Goal: Task Accomplishment & Management: Complete application form

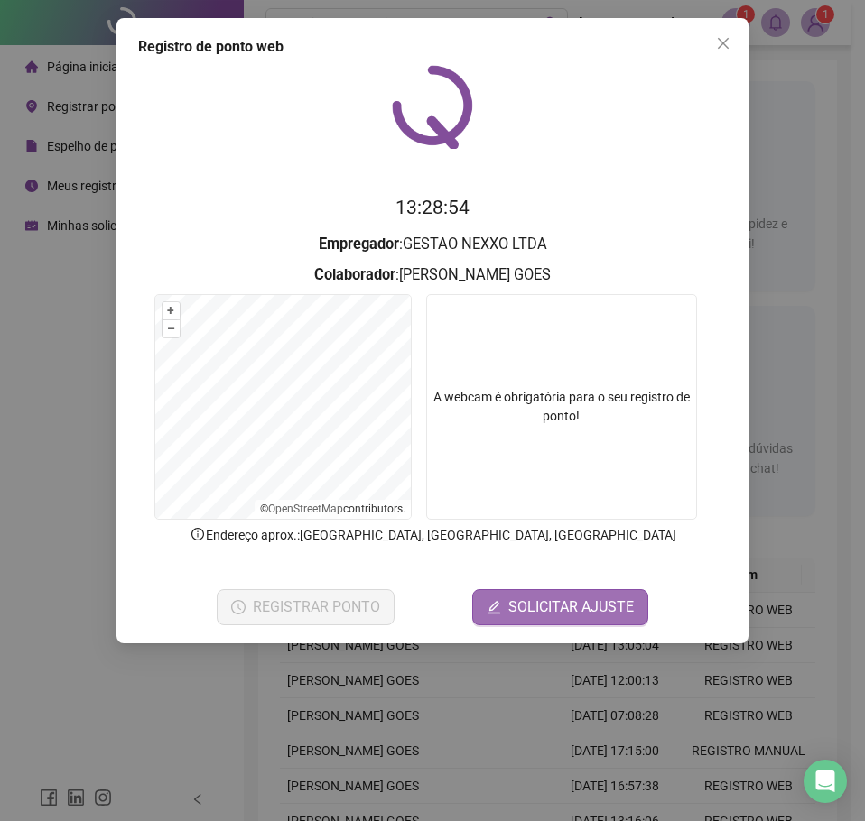
click at [548, 594] on button "SOLICITAR AJUSTE" at bounding box center [560, 607] width 176 height 36
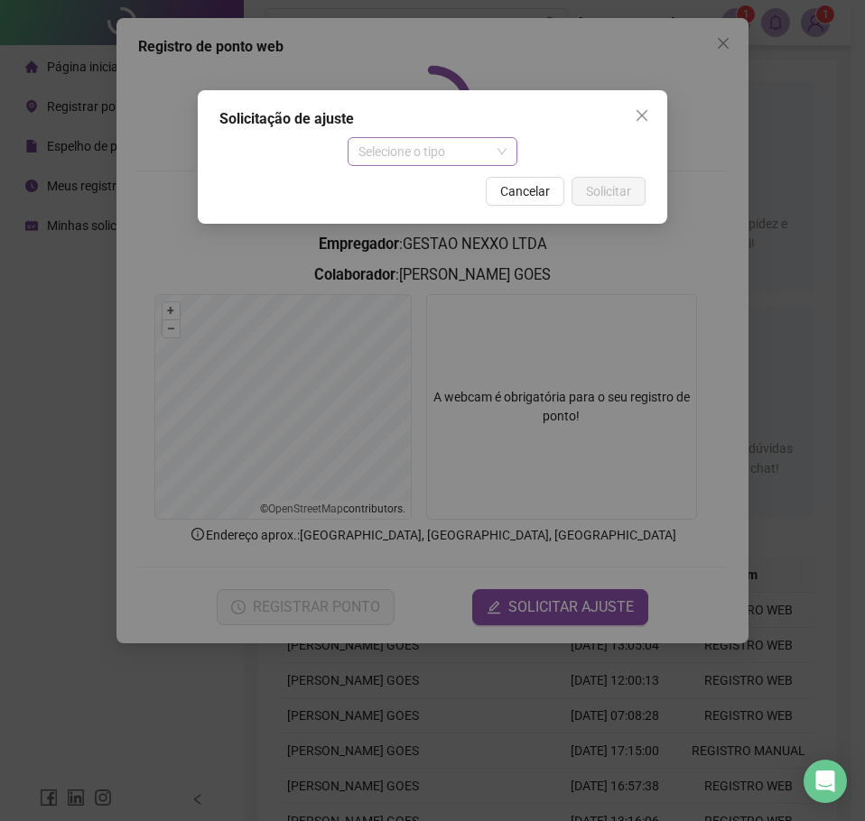
click at [456, 142] on span "Selecione o tipo" at bounding box center [432, 151] width 149 height 27
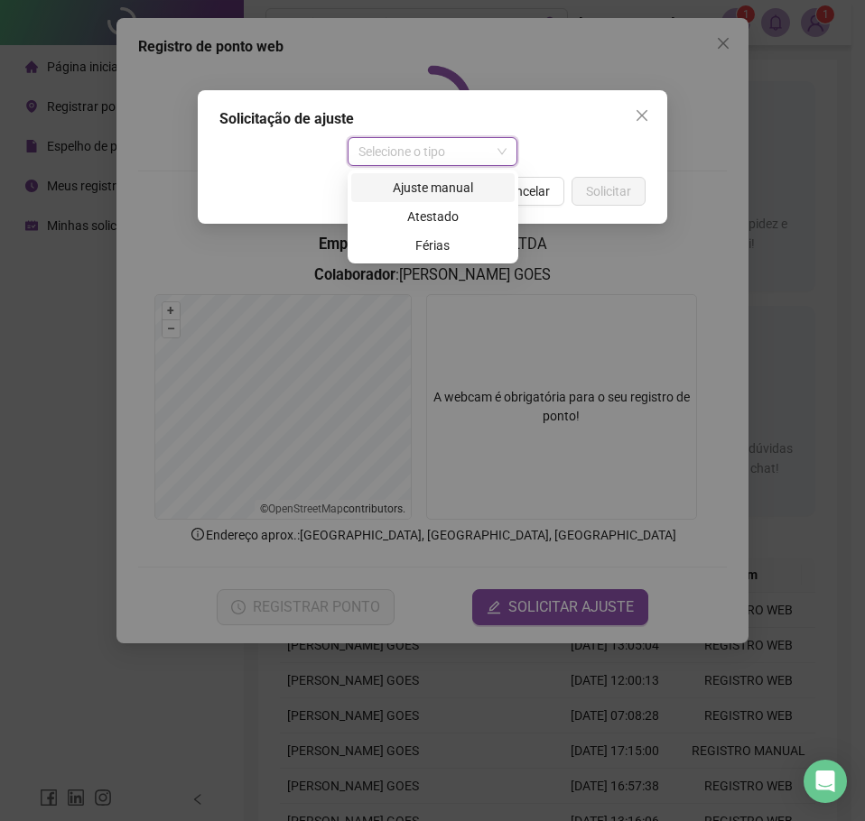
click at [423, 185] on div "Ajuste manual" at bounding box center [433, 188] width 142 height 20
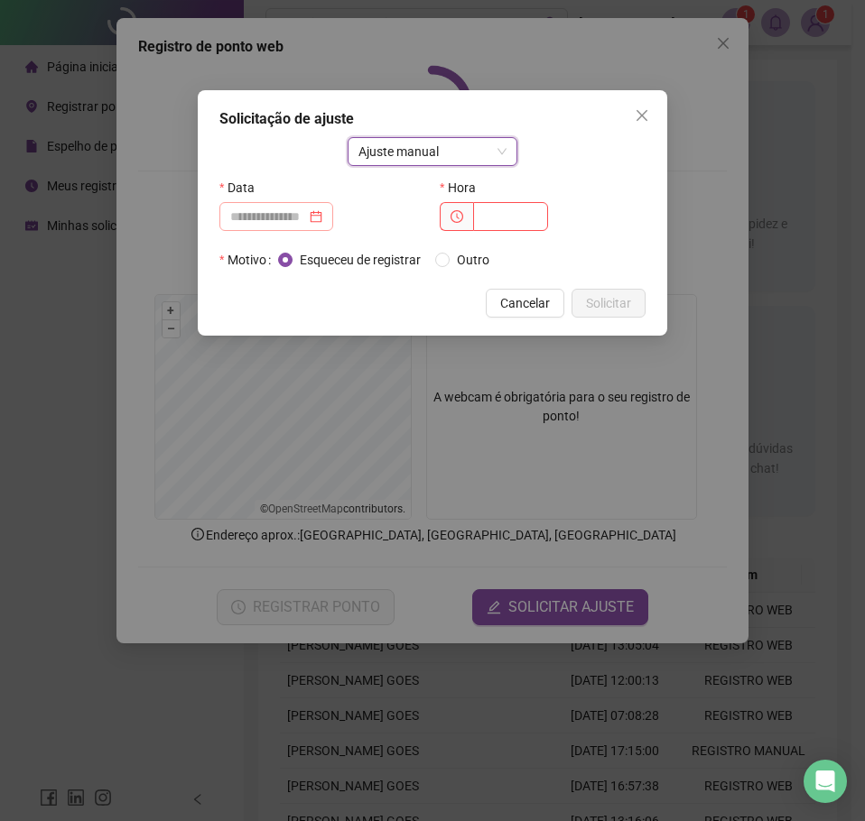
click at [322, 219] on div at bounding box center [276, 217] width 92 height 20
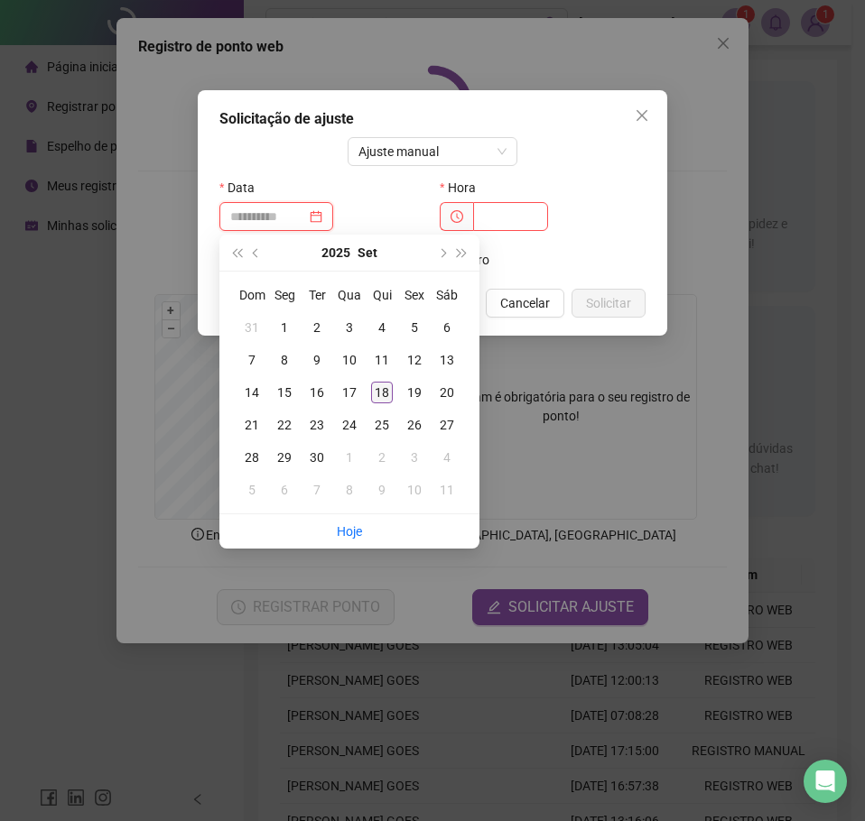
type input "**********"
click at [379, 389] on div "18" at bounding box center [382, 393] width 22 height 22
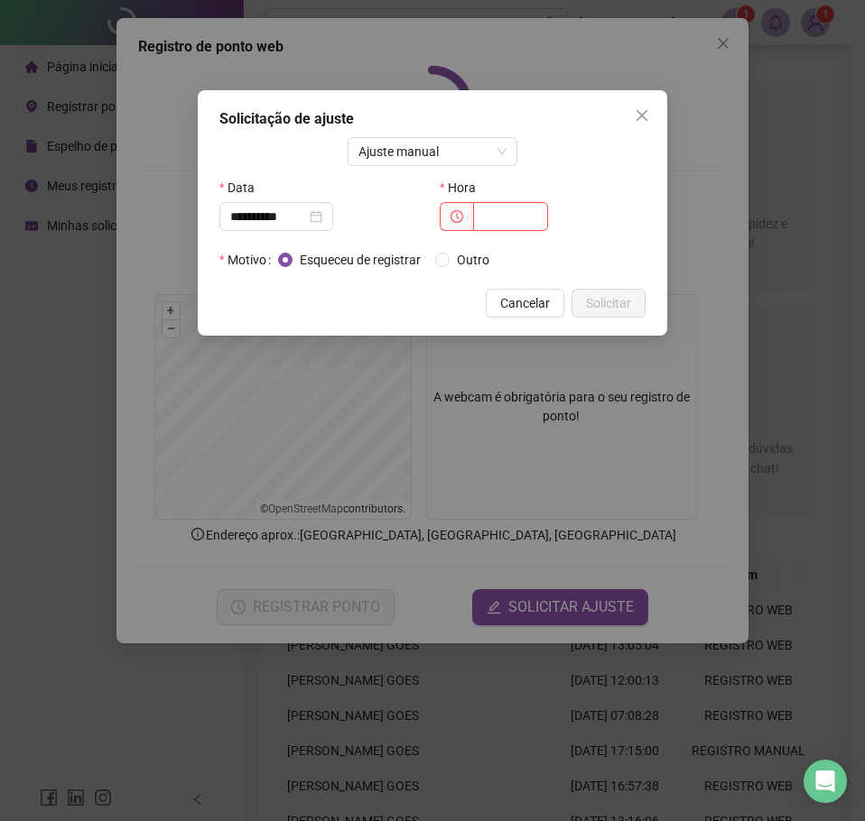
click at [532, 208] on input "text" at bounding box center [510, 216] width 75 height 29
type input "*****"
click at [591, 297] on span "Solicitar" at bounding box center [608, 303] width 45 height 20
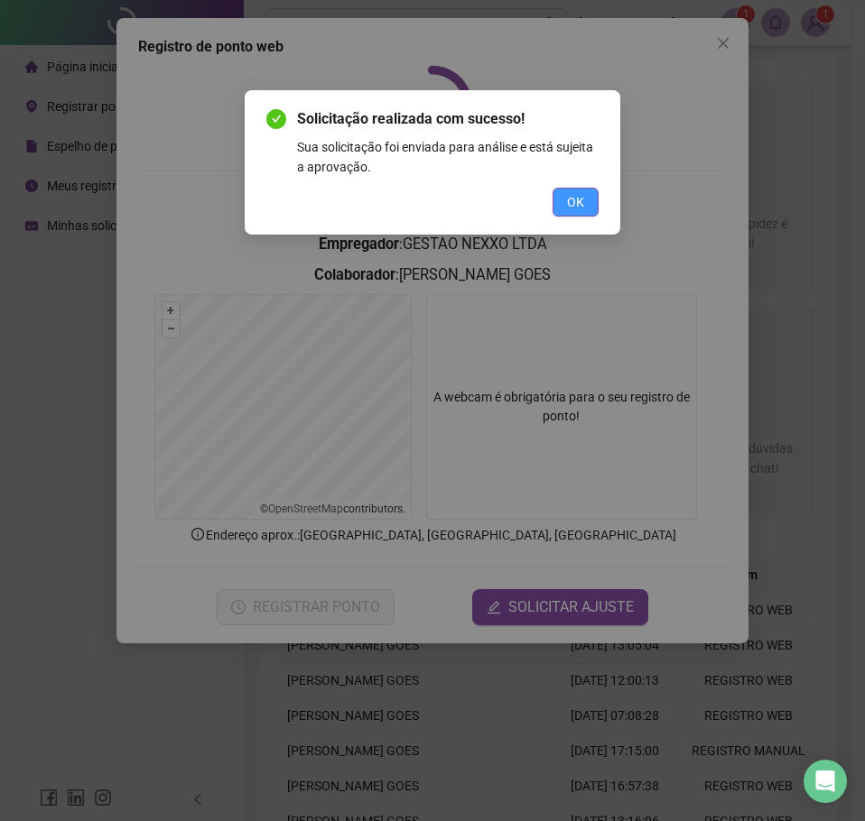
click at [569, 203] on span "OK" at bounding box center [575, 202] width 17 height 20
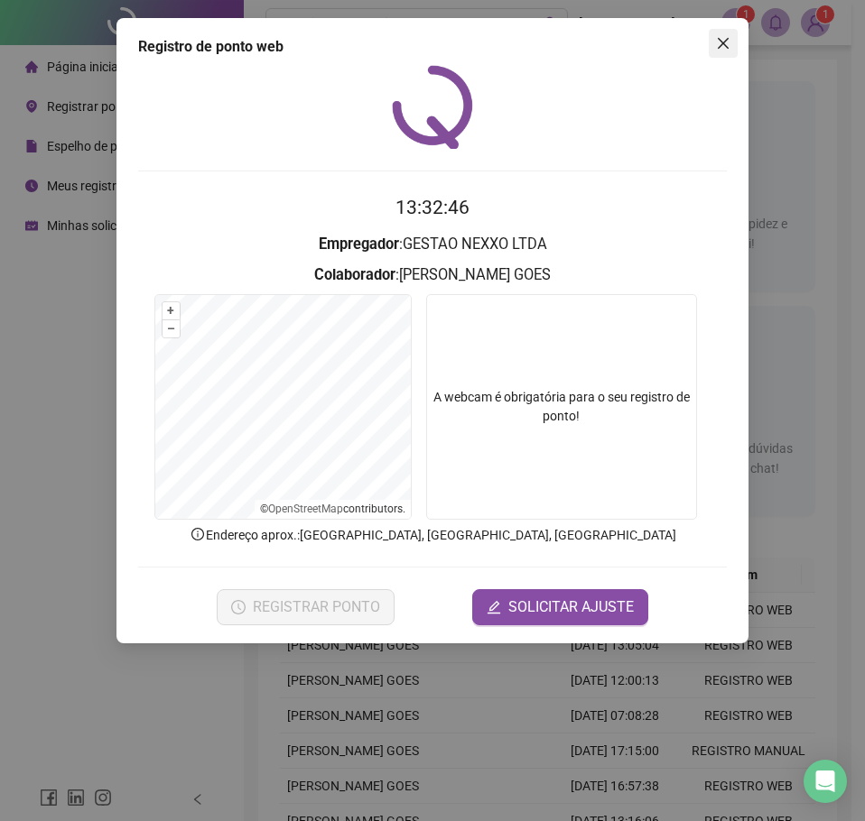
click at [728, 42] on icon "close" at bounding box center [723, 43] width 14 height 14
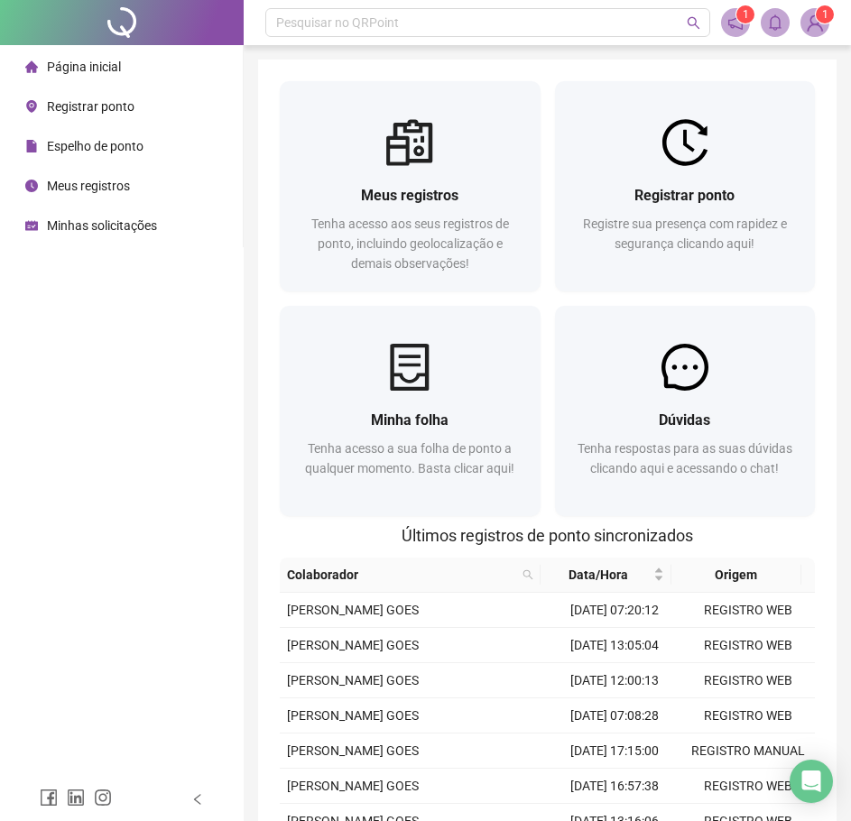
click at [96, 188] on span "Meus registros" at bounding box center [88, 186] width 83 height 14
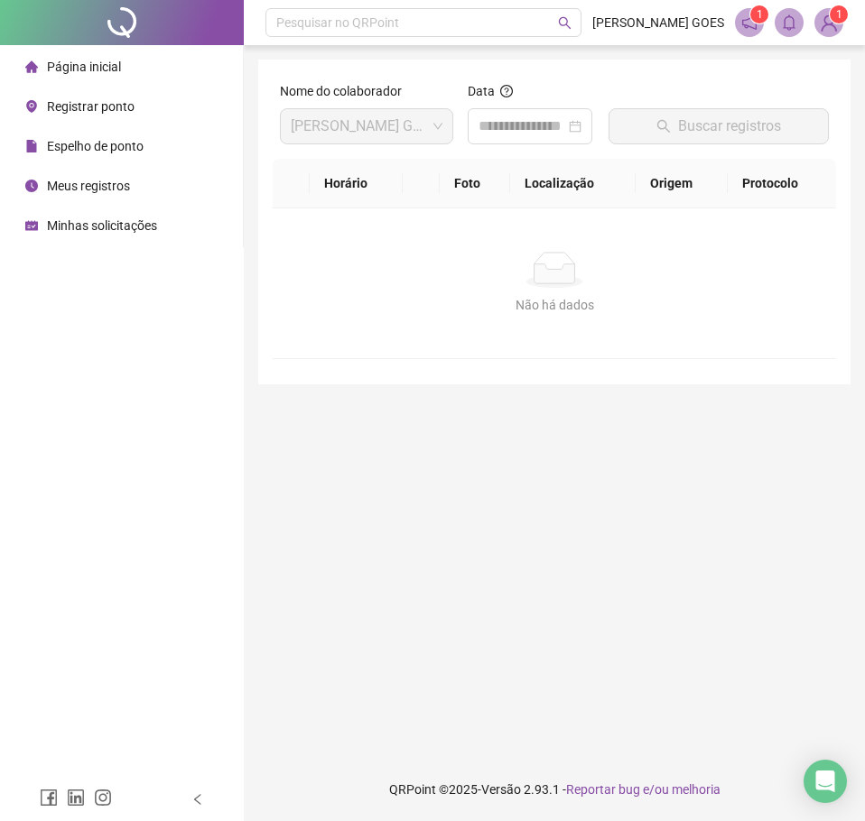
click at [84, 235] on div "Minhas solicitações" at bounding box center [91, 226] width 132 height 36
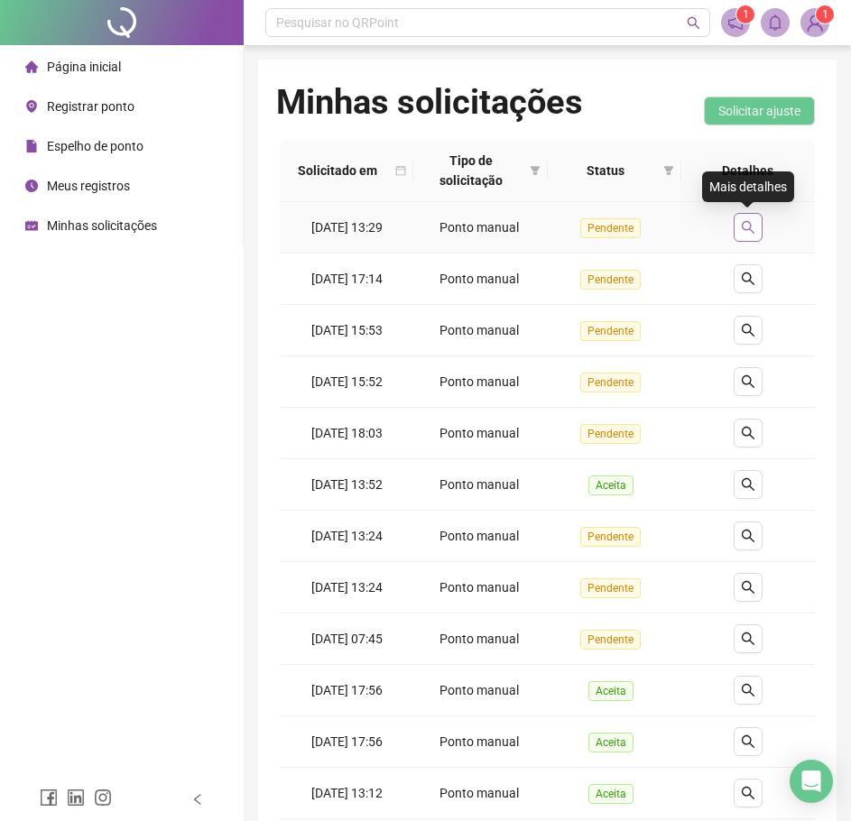
click at [747, 233] on icon "search" at bounding box center [748, 227] width 14 height 14
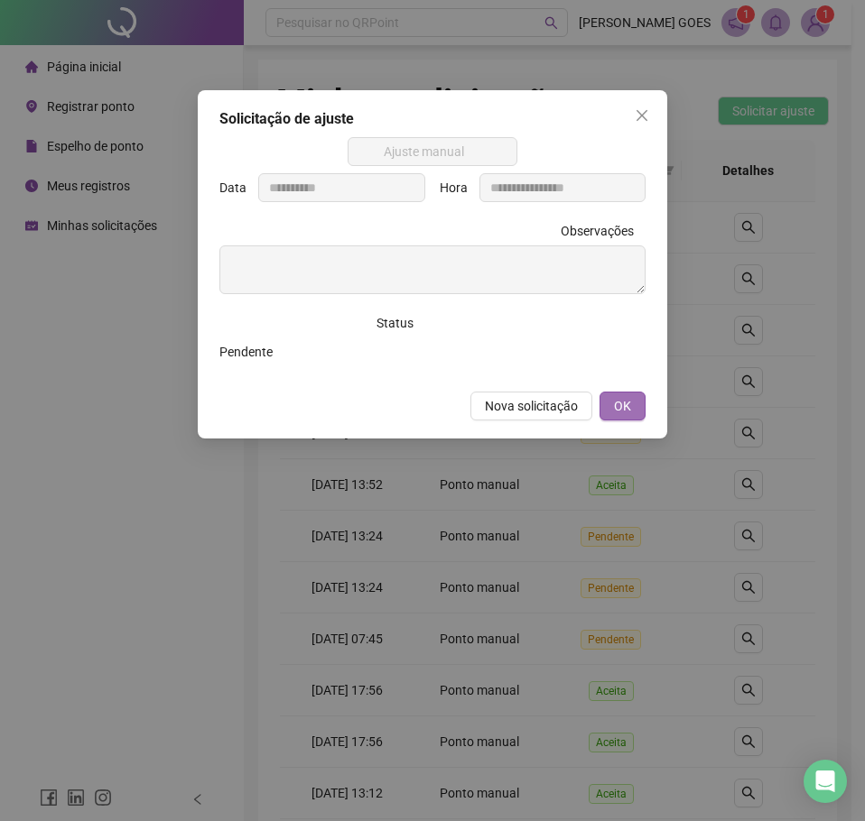
click at [625, 410] on span "OK" at bounding box center [622, 406] width 17 height 20
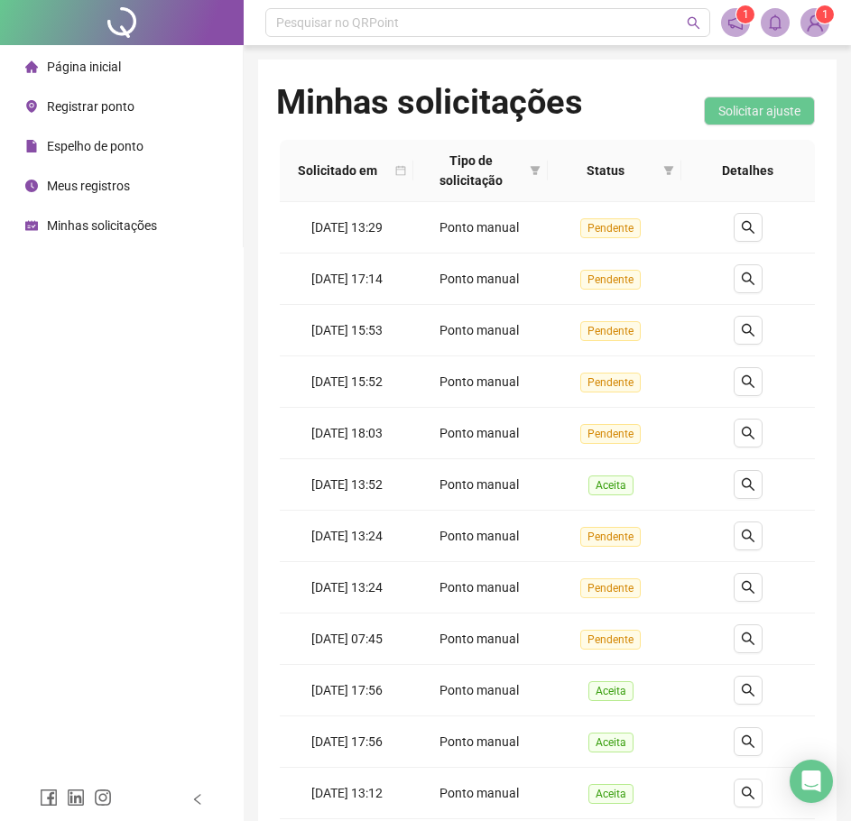
click at [98, 106] on span "Registrar ponto" at bounding box center [91, 106] width 88 height 14
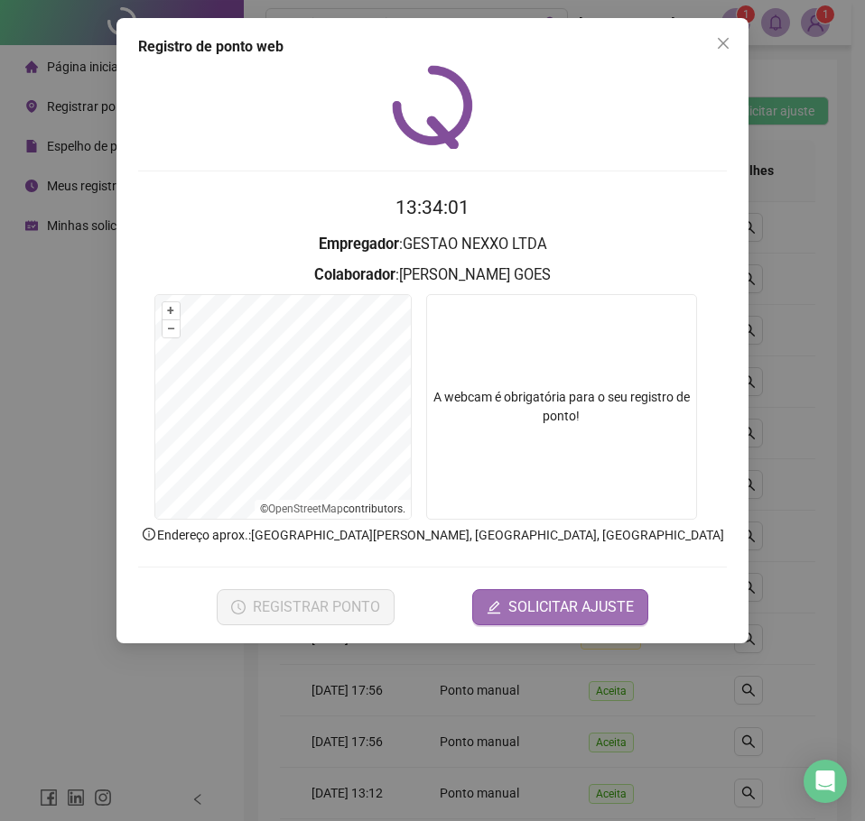
click at [510, 604] on button "SOLICITAR AJUSTE" at bounding box center [560, 607] width 176 height 36
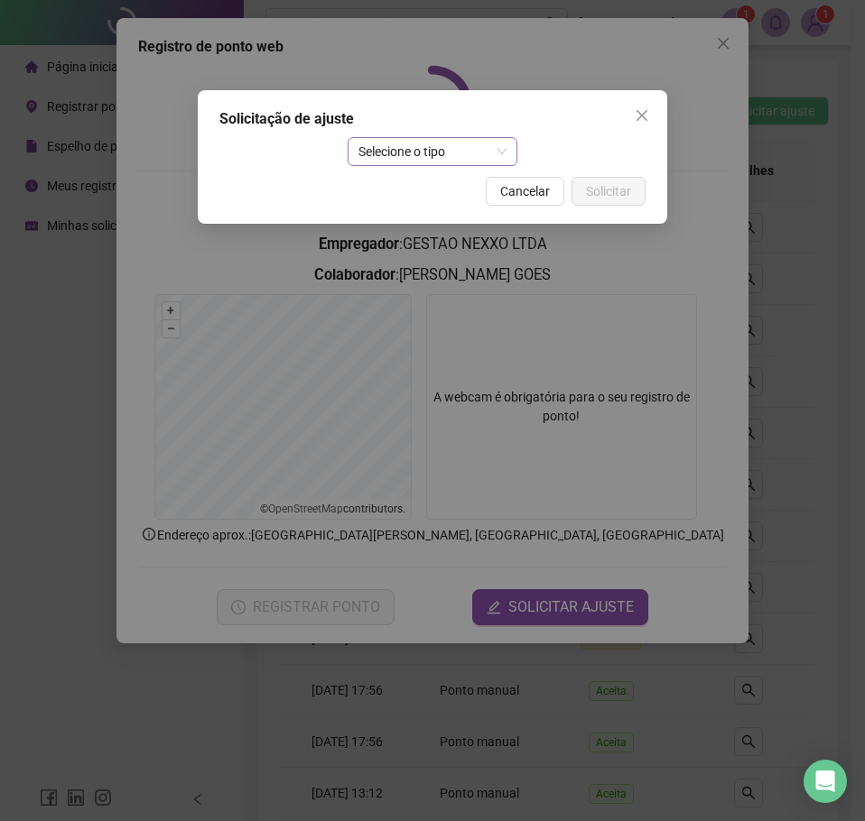
click at [446, 153] on span "Selecione o tipo" at bounding box center [432, 151] width 149 height 27
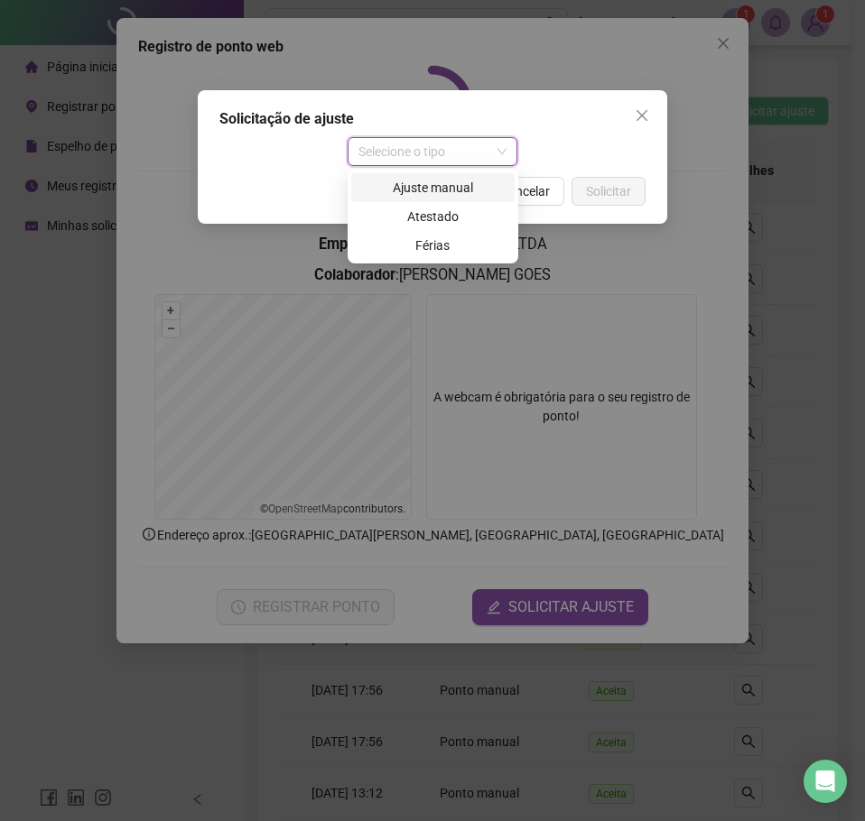
click at [430, 190] on div "Ajuste manual" at bounding box center [433, 188] width 142 height 20
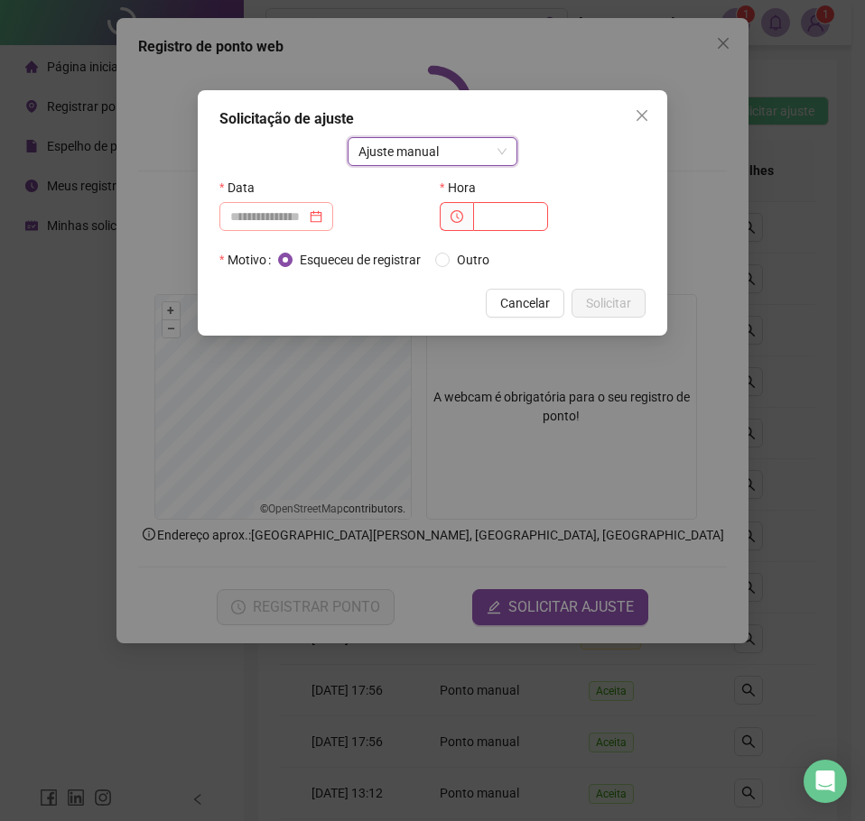
click at [322, 214] on div at bounding box center [276, 217] width 92 height 20
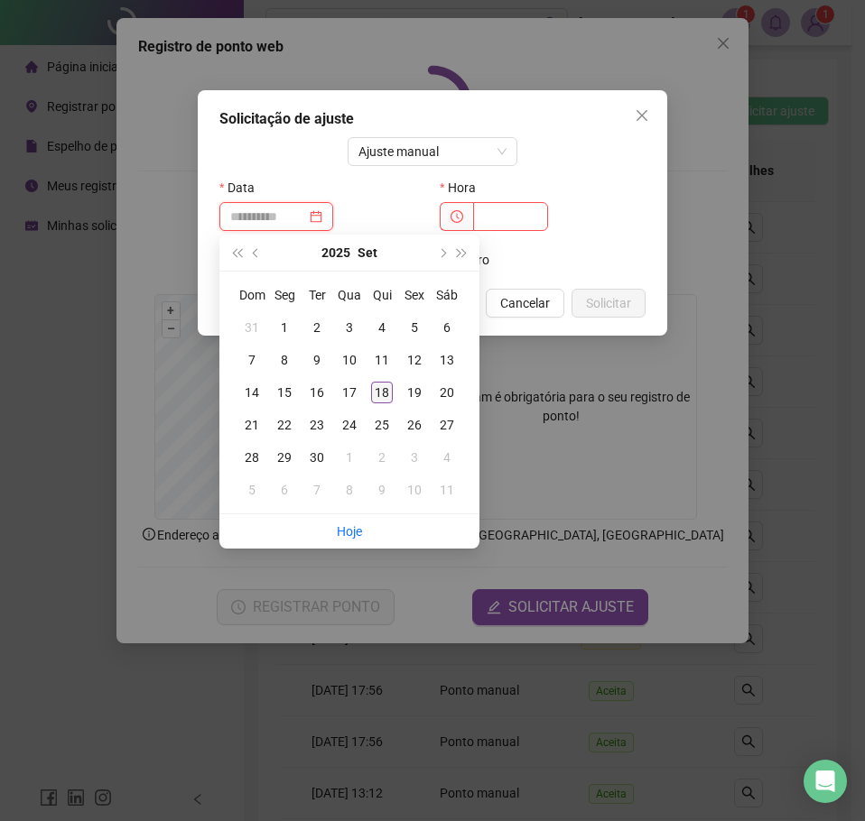
type input "**********"
click at [382, 391] on div "18" at bounding box center [382, 393] width 22 height 22
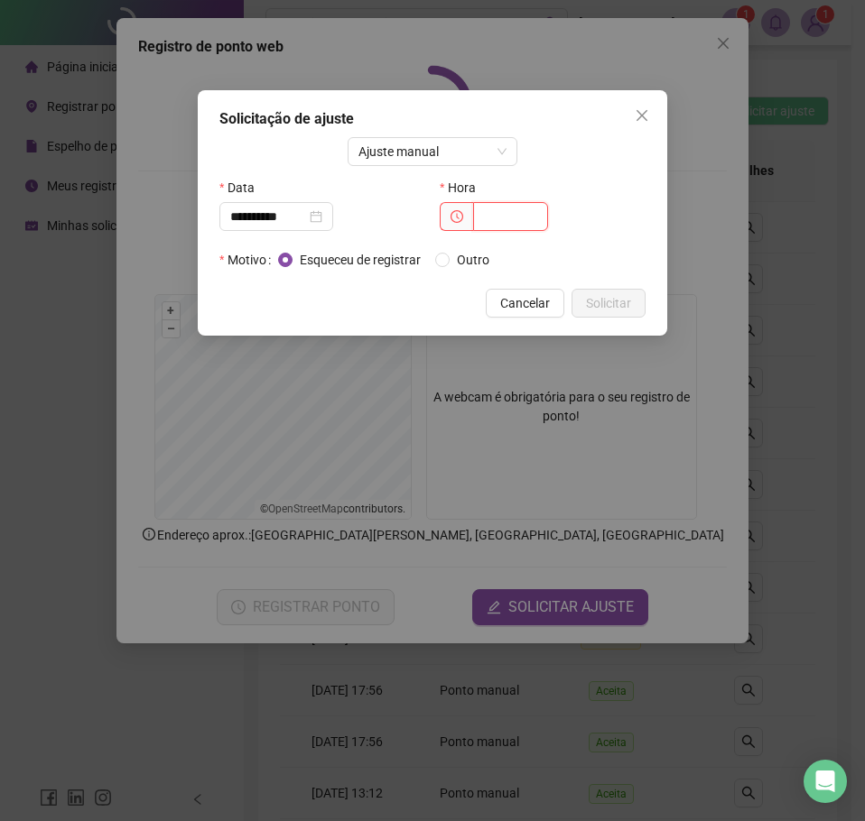
click at [515, 219] on input "text" at bounding box center [510, 216] width 75 height 29
type input "*****"
click at [610, 305] on span "Solicitar" at bounding box center [608, 303] width 45 height 20
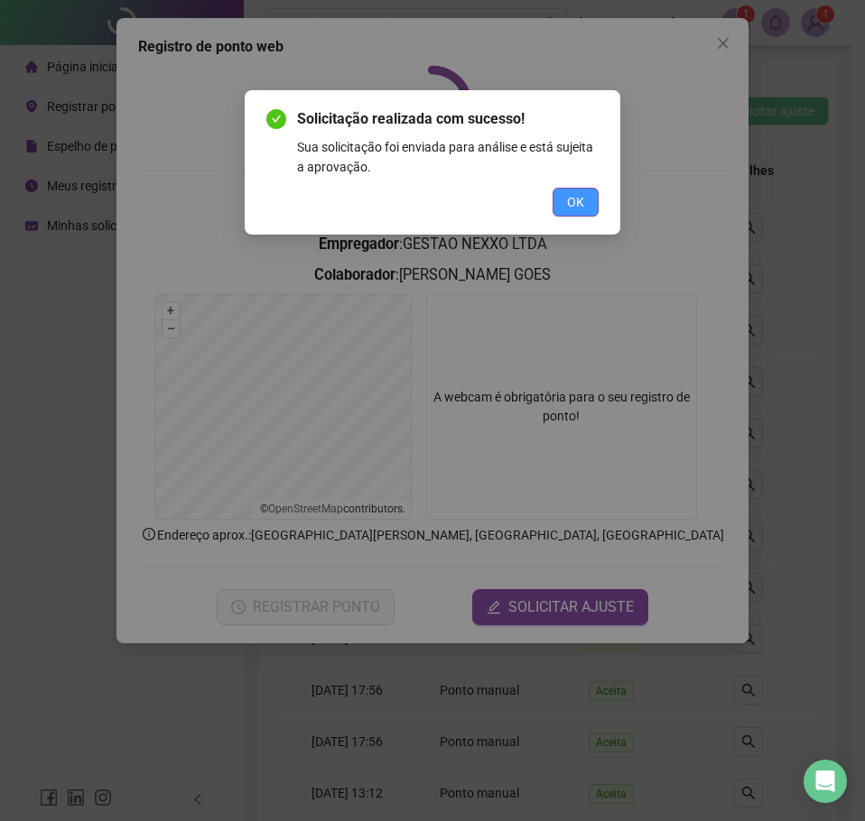
click at [568, 191] on button "OK" at bounding box center [575, 202] width 46 height 29
